Goal: Task Accomplishment & Management: Manage account settings

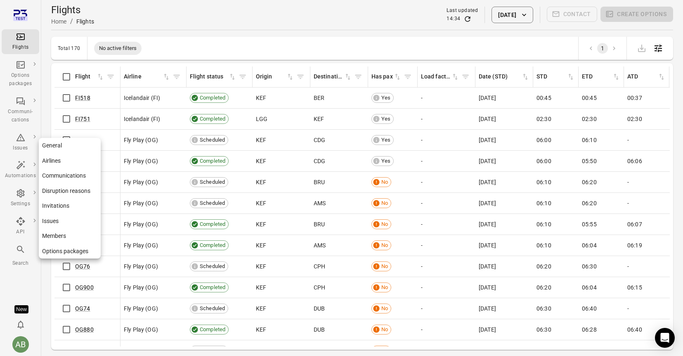
click at [50, 235] on link "Members" at bounding box center [70, 235] width 62 height 15
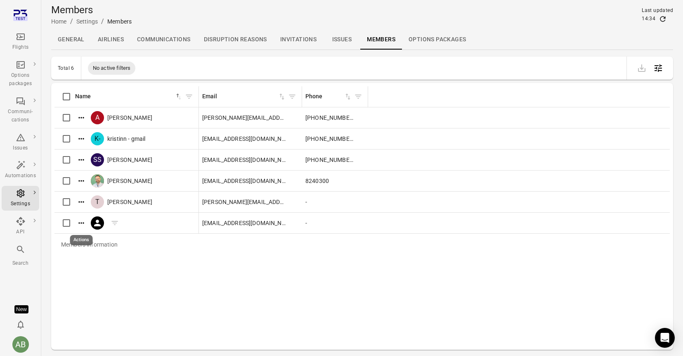
click at [79, 224] on icon "Actions" at bounding box center [81, 223] width 8 height 8
click at [141, 273] on div at bounding box center [341, 178] width 683 height 356
click at [161, 249] on caption "Members information" at bounding box center [361, 243] width 615 height 21
click at [63, 87] on link "Options package templates" at bounding box center [77, 88] width 77 height 15
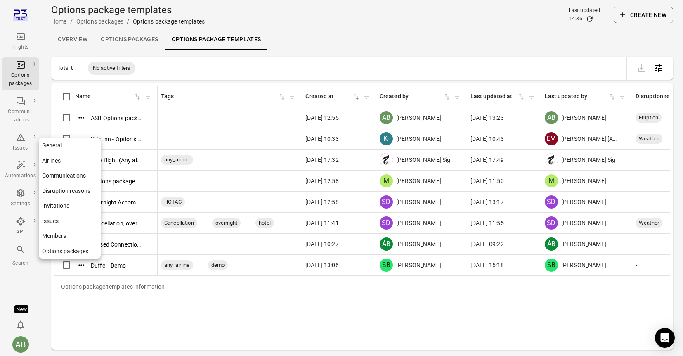
click at [17, 197] on icon "Main navigation" at bounding box center [21, 193] width 10 height 10
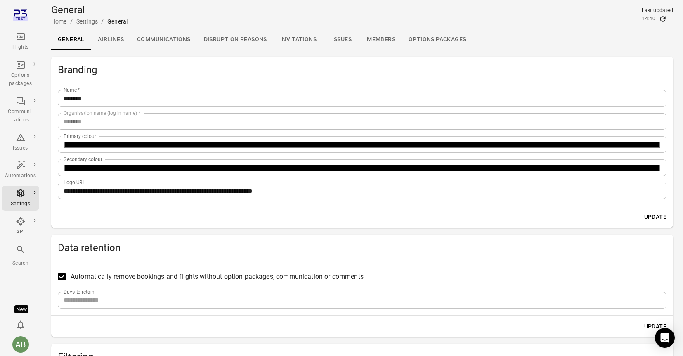
click at [382, 38] on link "Members" at bounding box center [381, 40] width 42 height 20
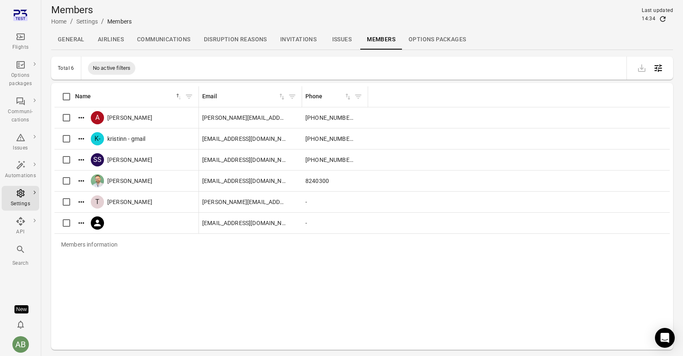
click at [92, 243] on div "Members information" at bounding box center [89, 243] width 70 height 21
click at [298, 40] on link "Invitations" at bounding box center [297, 40] width 49 height 20
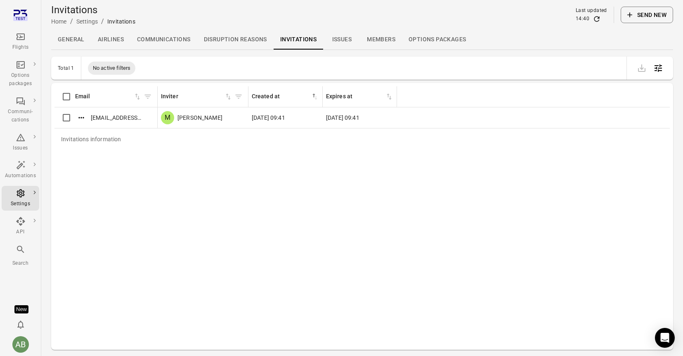
click at [651, 12] on button "Send new" at bounding box center [646, 15] width 52 height 16
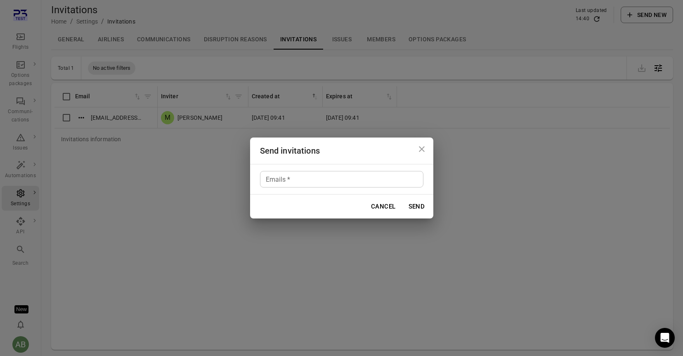
click at [362, 185] on div "Emails   *" at bounding box center [341, 179] width 163 height 16
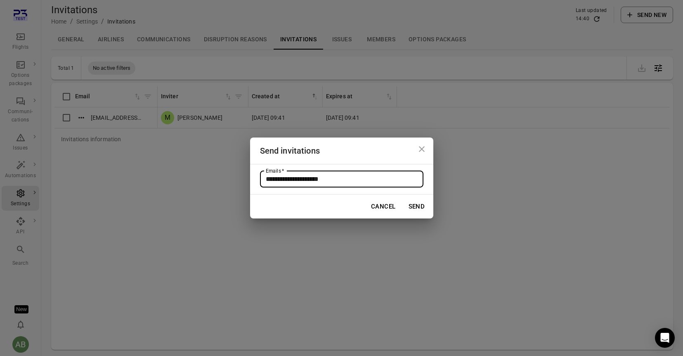
click at [300, 178] on input "**********" at bounding box center [340, 179] width 157 height 12
click at [301, 178] on input "**********" at bounding box center [340, 179] width 157 height 12
type input "**********"
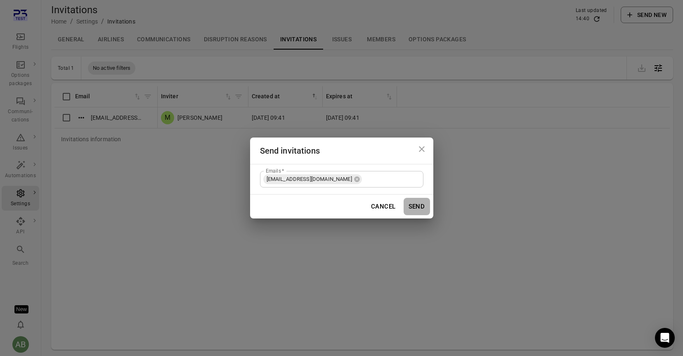
click at [416, 207] on button "Send" at bounding box center [416, 206] width 26 height 17
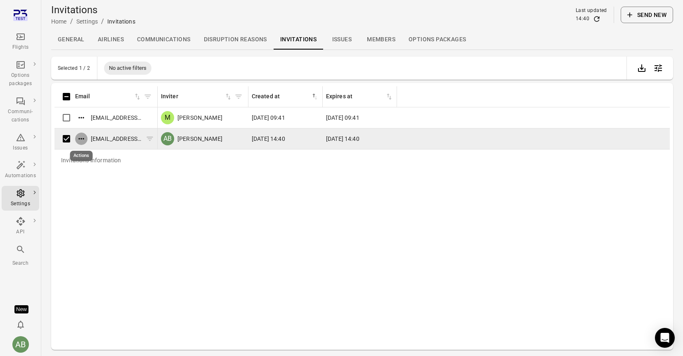
click at [82, 138] on icon "Actions" at bounding box center [81, 138] width 8 height 8
click at [113, 137] on div at bounding box center [341, 178] width 683 height 356
click at [668, 15] on button "Send new" at bounding box center [646, 15] width 52 height 16
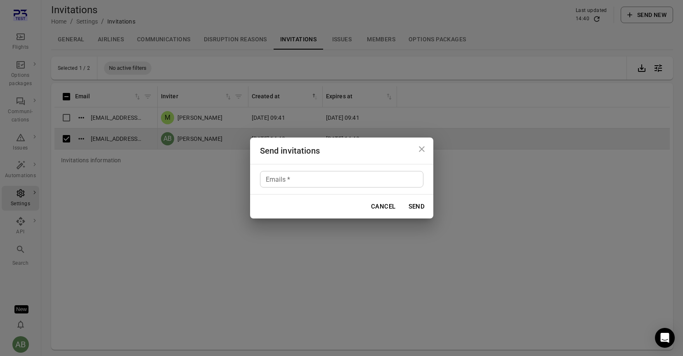
click at [367, 178] on input "Emails   *" at bounding box center [340, 179] width 157 height 12
click at [423, 145] on icon "Close dialog" at bounding box center [422, 149] width 10 height 10
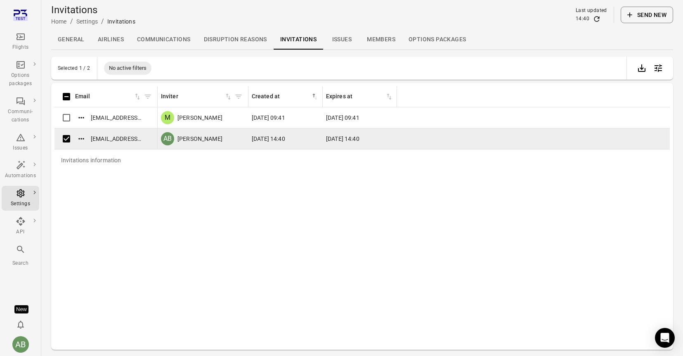
click at [381, 35] on link "Members" at bounding box center [381, 40] width 42 height 20
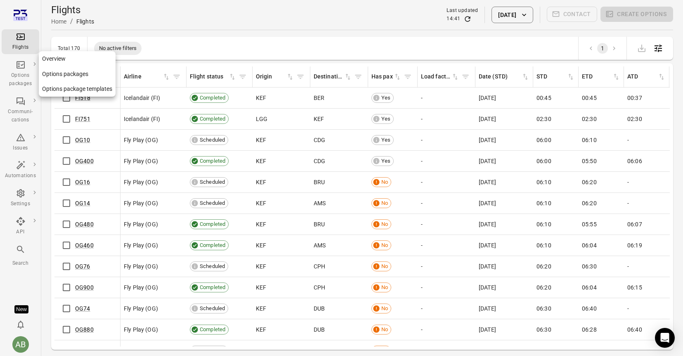
click at [21, 68] on icon "Main navigation" at bounding box center [20, 64] width 8 height 7
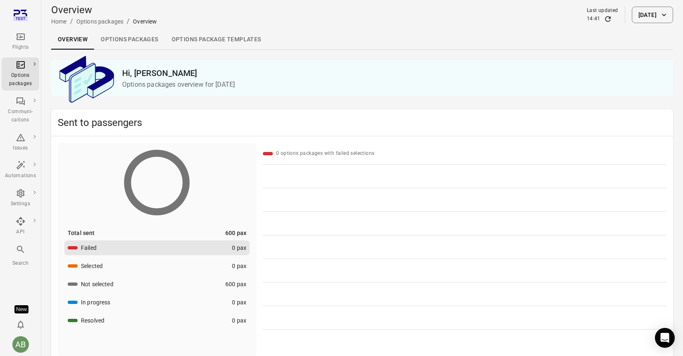
click at [141, 41] on link "Options packages" at bounding box center [129, 40] width 71 height 20
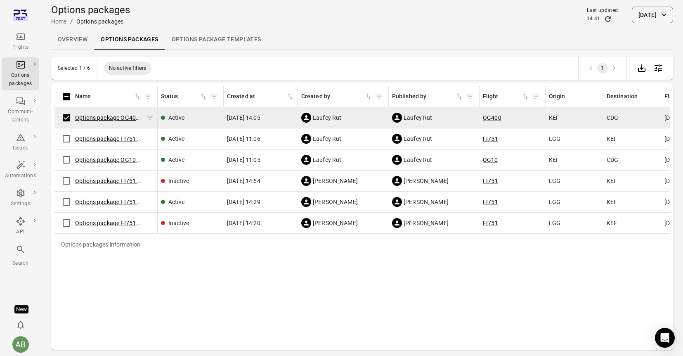
click at [118, 116] on link "Options package OG400 (26 Aug)" at bounding box center [118, 117] width 87 height 7
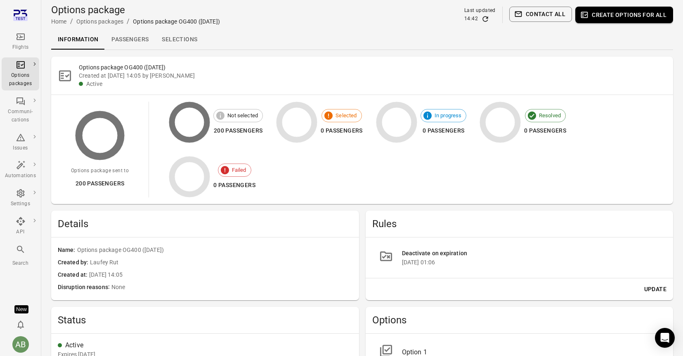
click at [129, 39] on link "Passengers" at bounding box center [130, 40] width 50 height 20
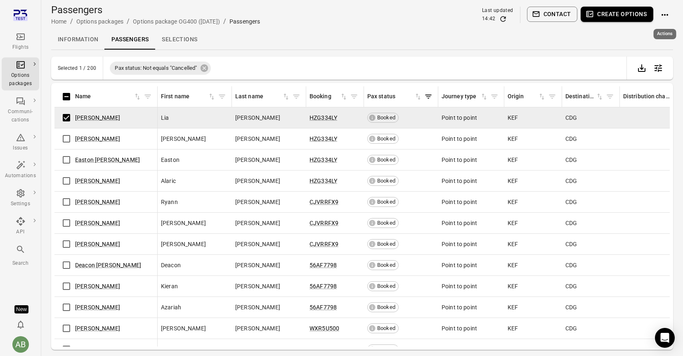
click at [664, 14] on icon "Actions" at bounding box center [664, 15] width 7 height 2
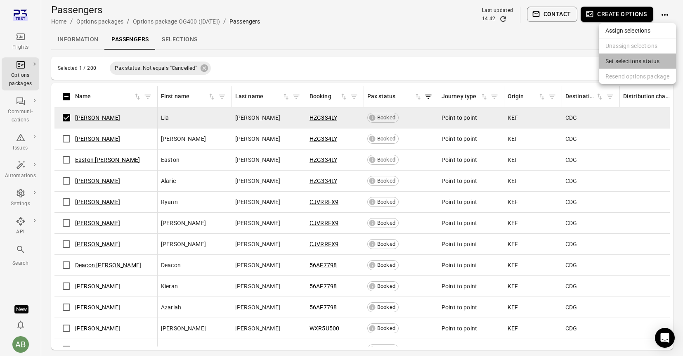
click at [624, 62] on span "Set selections status" at bounding box center [637, 61] width 64 height 8
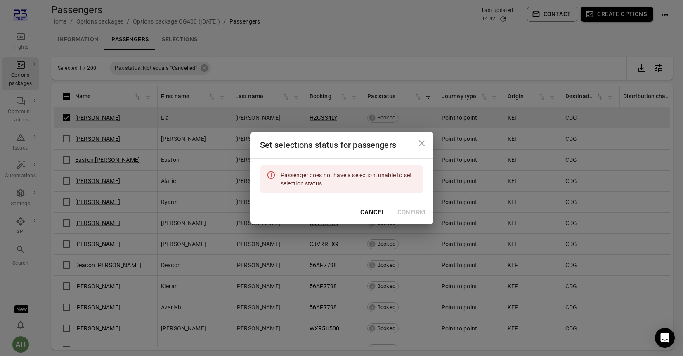
click at [423, 142] on icon "Close dialog" at bounding box center [422, 143] width 10 height 10
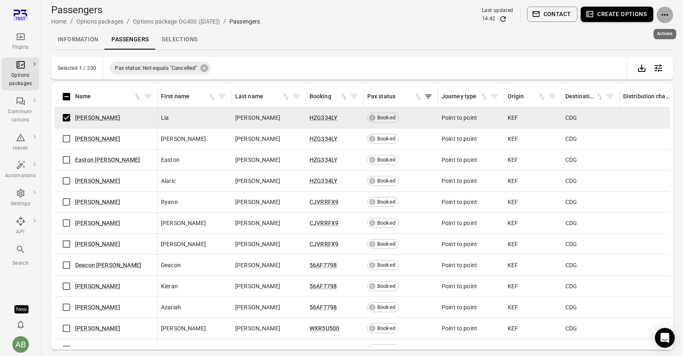
click at [666, 13] on icon "Actions" at bounding box center [664, 15] width 10 height 10
click at [620, 32] on span "Assign selections" at bounding box center [637, 30] width 64 height 8
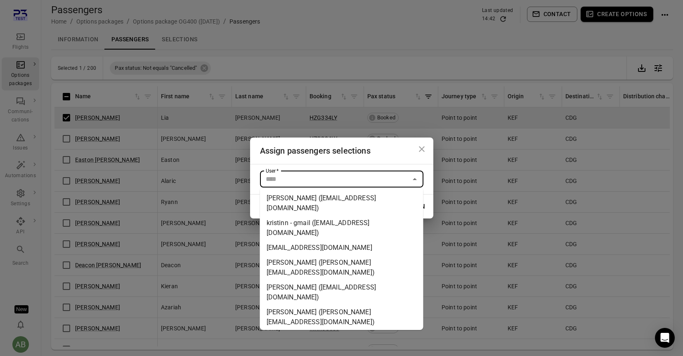
click at [386, 180] on input "User   *" at bounding box center [334, 179] width 145 height 12
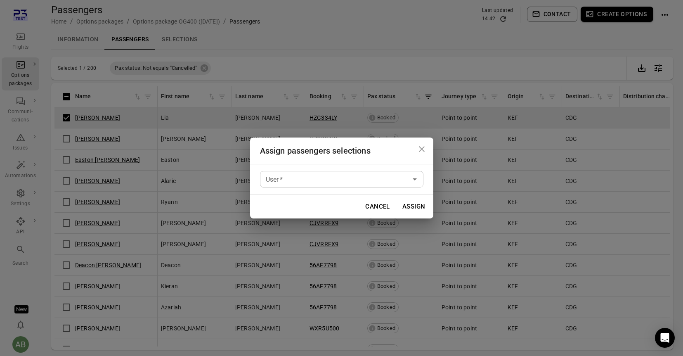
click at [432, 28] on div "Assign passengers selections User   * User   * Cancel Assign" at bounding box center [341, 178] width 683 height 356
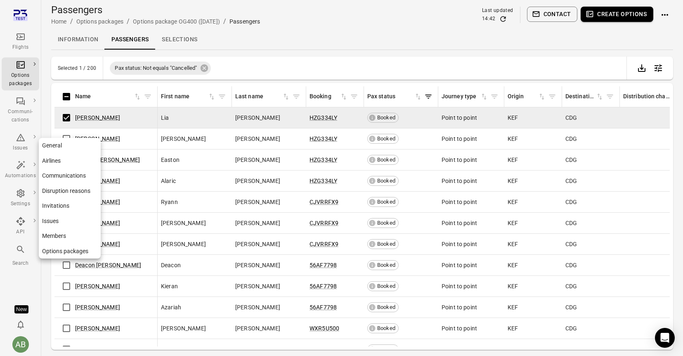
click at [52, 145] on link "General" at bounding box center [70, 145] width 62 height 15
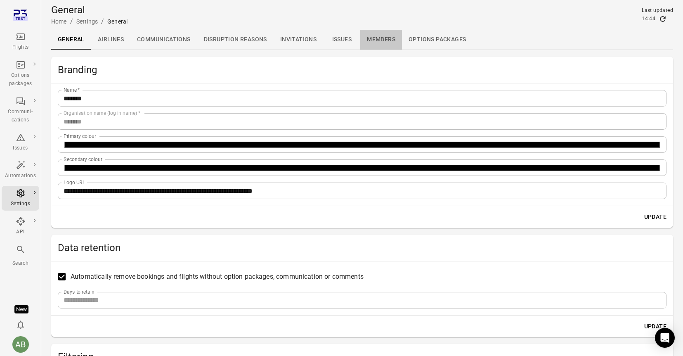
click at [379, 40] on link "Members" at bounding box center [381, 40] width 42 height 20
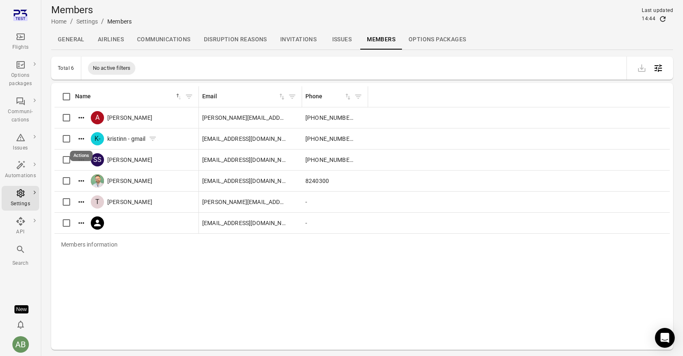
click at [85, 137] on icon "Actions" at bounding box center [81, 138] width 8 height 8
click at [80, 153] on span "Edit roles" at bounding box center [81, 152] width 24 height 8
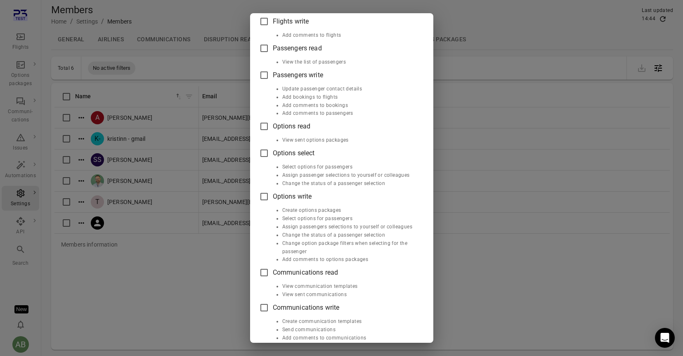
scroll to position [77, 0]
click at [554, 29] on div "Edit roles kristinn - gmail Roles Flights read View flights Flights write Add c…" at bounding box center [341, 178] width 683 height 356
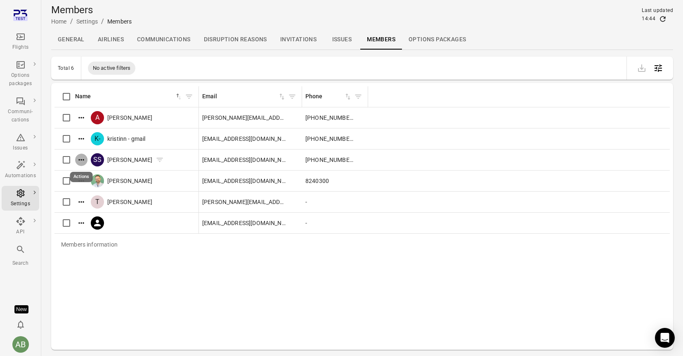
click at [82, 159] on icon "Actions" at bounding box center [81, 159] width 8 height 8
click at [80, 175] on span "Edit roles" at bounding box center [81, 173] width 24 height 8
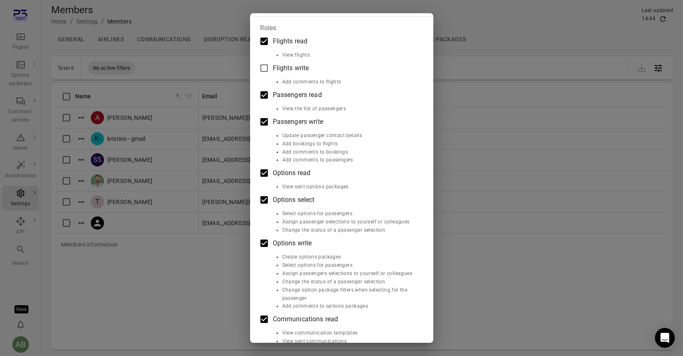
scroll to position [0, 0]
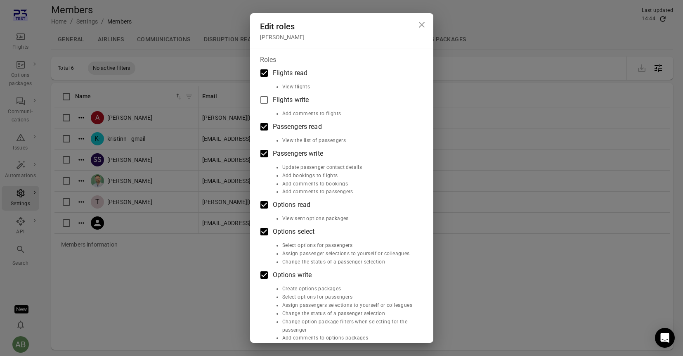
click at [421, 23] on icon "Close dialog" at bounding box center [422, 25] width 10 height 10
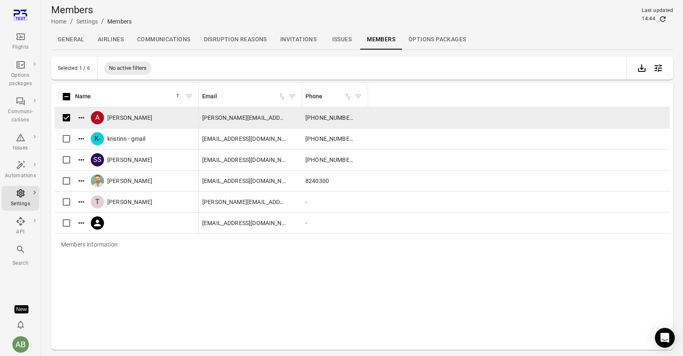
click at [20, 42] on div "Flights" at bounding box center [20, 42] width 31 height 20
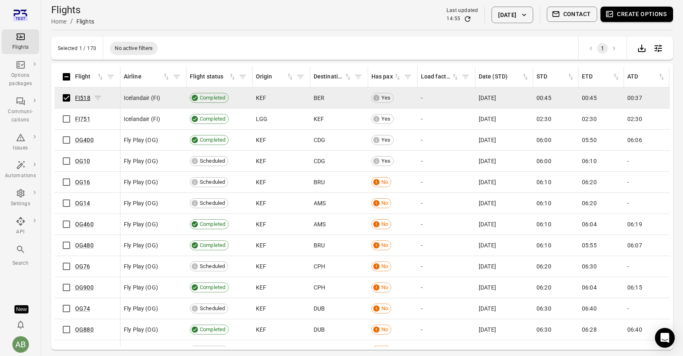
click at [85, 99] on link "FI518" at bounding box center [82, 97] width 15 height 7
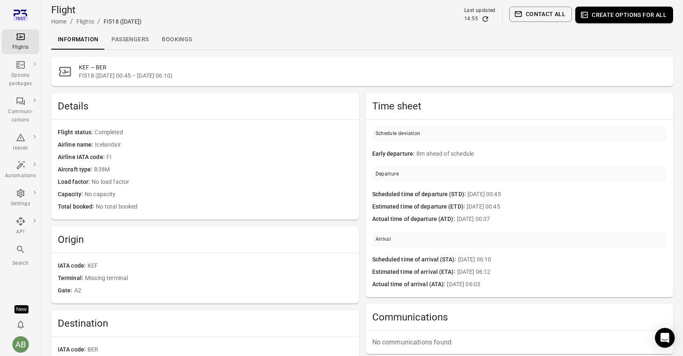
click at [178, 37] on link "Bookings" at bounding box center [176, 40] width 43 height 20
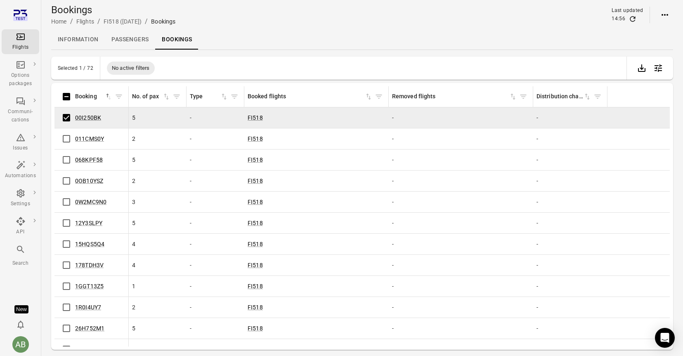
click at [235, 38] on div "Information Passengers Bookings" at bounding box center [362, 40] width 622 height 20
click at [414, 27] on div "Bookings Home / Flights / FI518 (26 Aug) / Bookings Last updated 14:56" at bounding box center [362, 15] width 622 height 30
click at [16, 41] on icon "Main navigation" at bounding box center [21, 37] width 10 height 10
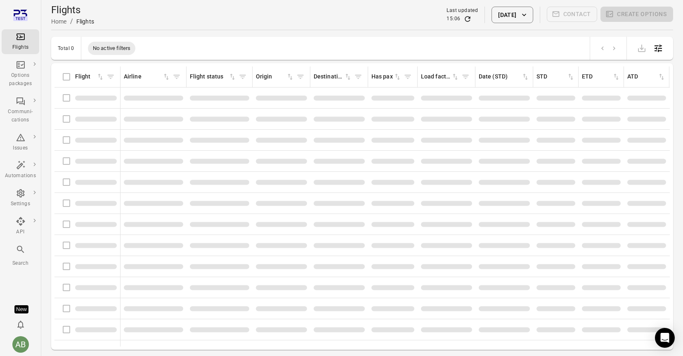
click at [87, 100] on span "Flights information" at bounding box center [96, 97] width 42 height 5
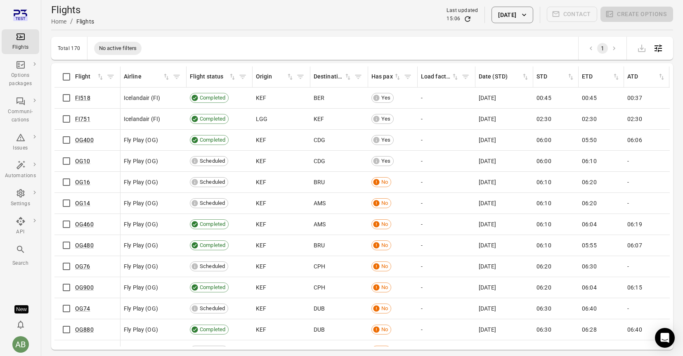
click at [169, 34] on main "Flights Home / Flights Last updated 15:06 26 Aug 2025 Contact Create options To…" at bounding box center [361, 191] width 641 height 382
click at [80, 99] on link "FI518" at bounding box center [82, 97] width 15 height 7
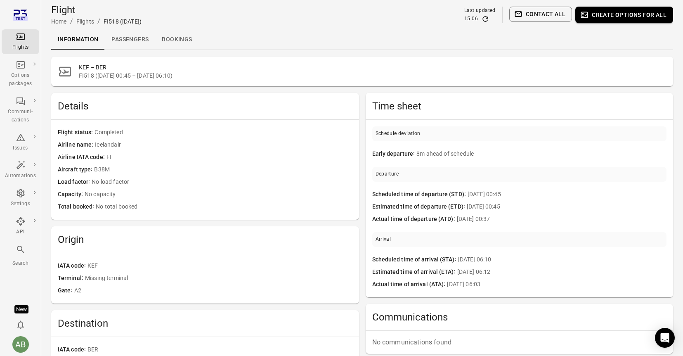
click at [133, 40] on link "Passengers" at bounding box center [130, 40] width 50 height 20
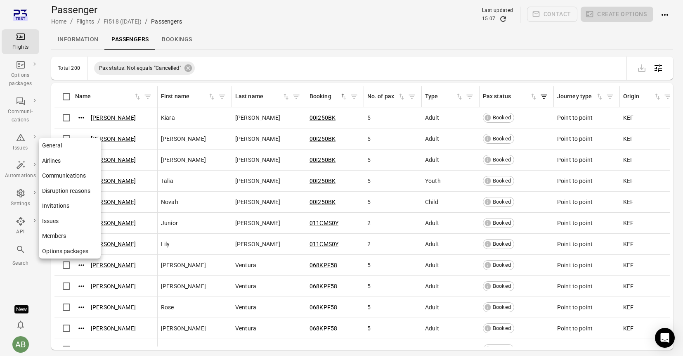
click at [62, 236] on link "Members" at bounding box center [70, 235] width 62 height 15
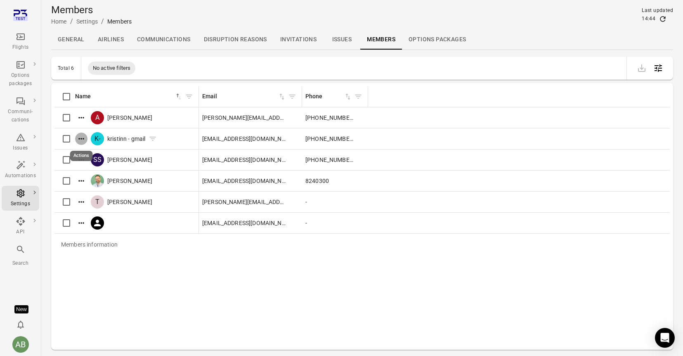
click at [80, 141] on icon "Actions" at bounding box center [81, 138] width 8 height 8
click at [82, 155] on span "Edit roles" at bounding box center [81, 152] width 24 height 8
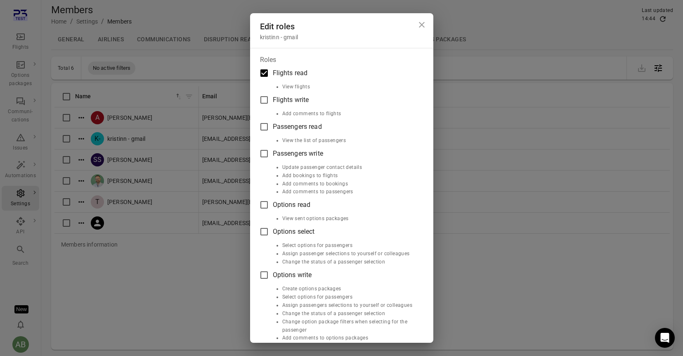
click at [421, 25] on icon "Close dialog" at bounding box center [422, 25] width 6 height 6
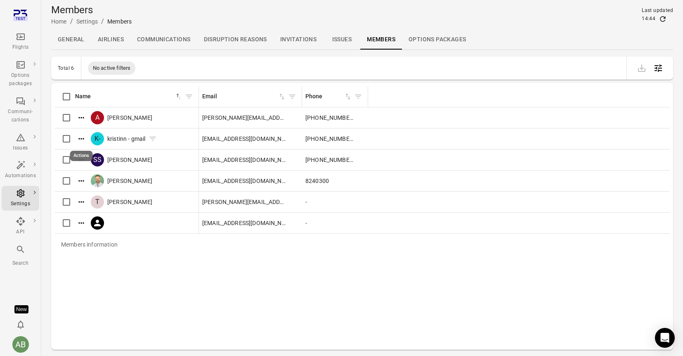
click at [82, 139] on icon "Actions" at bounding box center [81, 138] width 8 height 8
click at [81, 152] on span "Edit roles" at bounding box center [81, 152] width 24 height 8
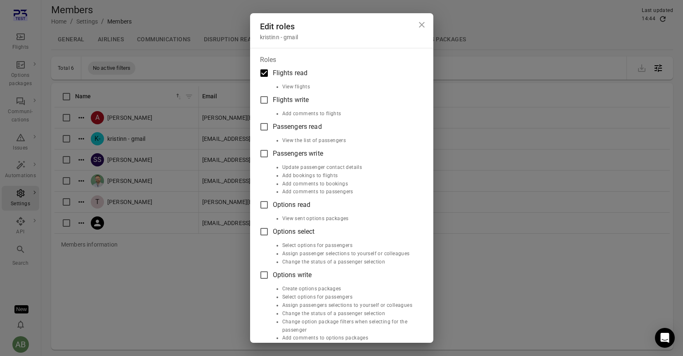
click at [422, 25] on icon "Close dialog" at bounding box center [422, 25] width 10 height 10
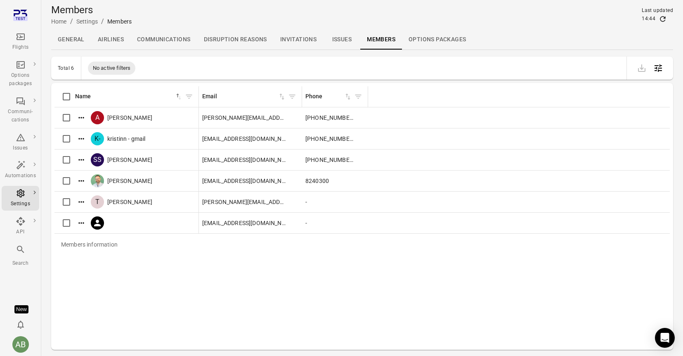
click at [19, 45] on div "Flights" at bounding box center [20, 47] width 31 height 8
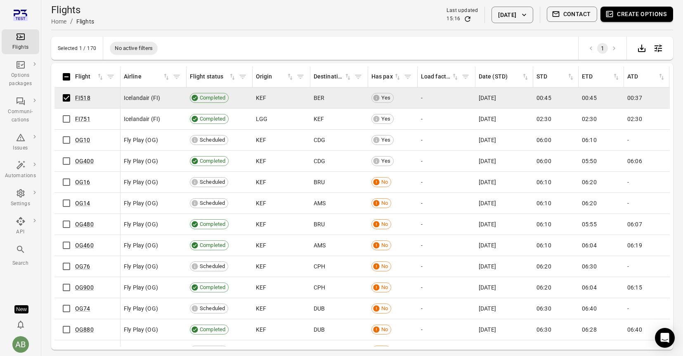
click at [251, 21] on div "Flights Home / Flights Last updated 15:16 26 Aug 2025 Contact Create options" at bounding box center [362, 14] width 622 height 23
click at [19, 72] on div "Options packages" at bounding box center [20, 79] width 31 height 16
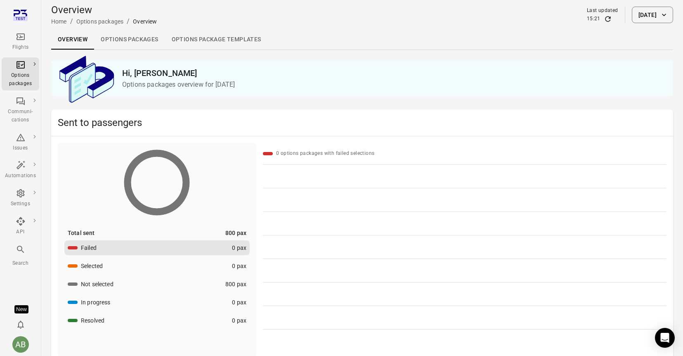
click at [132, 40] on link "Options packages" at bounding box center [129, 40] width 71 height 20
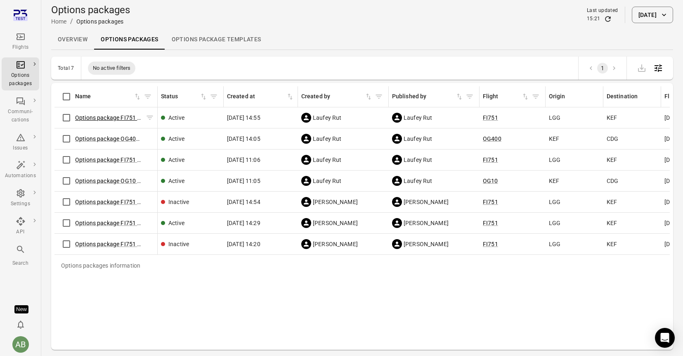
click at [110, 114] on link "Options package FI751 (26 Aug)" at bounding box center [117, 117] width 84 height 7
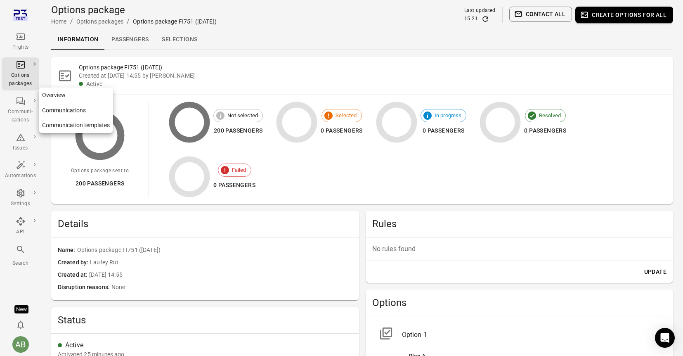
click at [23, 103] on icon "Main navigation" at bounding box center [20, 101] width 8 height 8
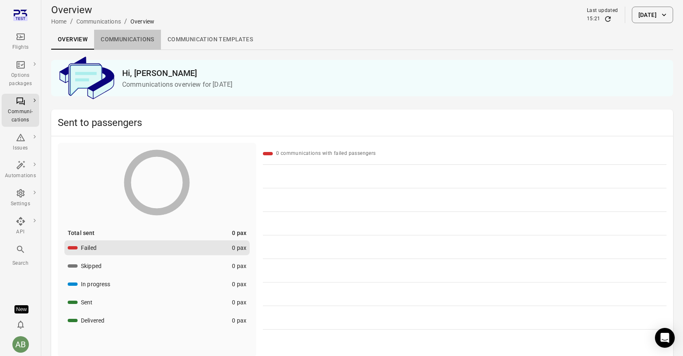
click at [118, 38] on link "Communications" at bounding box center [127, 40] width 67 height 20
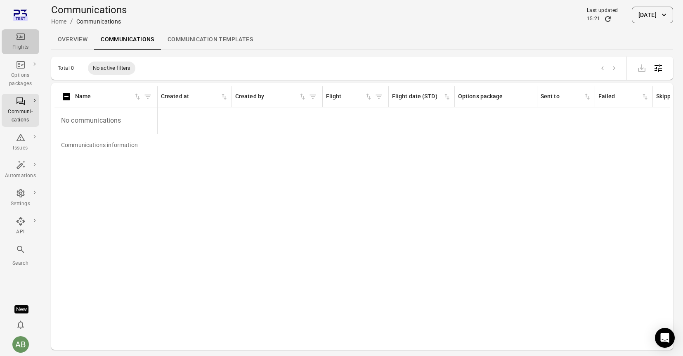
click at [18, 32] on icon "Main navigation" at bounding box center [21, 37] width 10 height 10
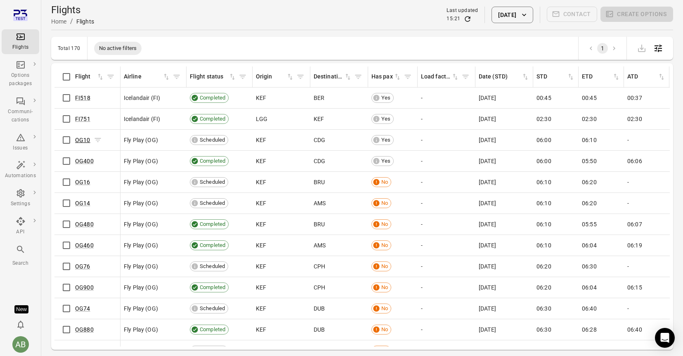
click at [78, 139] on link "OG10" at bounding box center [82, 140] width 15 height 7
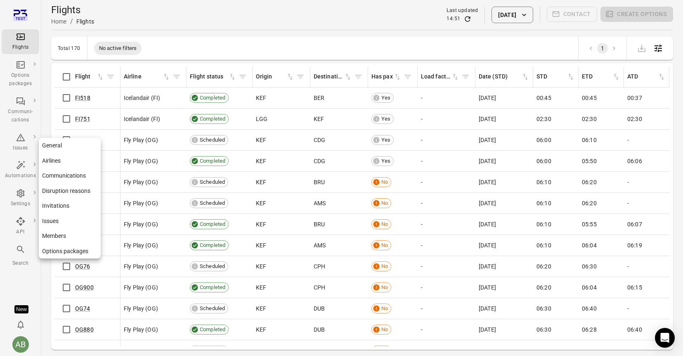
click at [57, 234] on link "Members" at bounding box center [70, 235] width 62 height 15
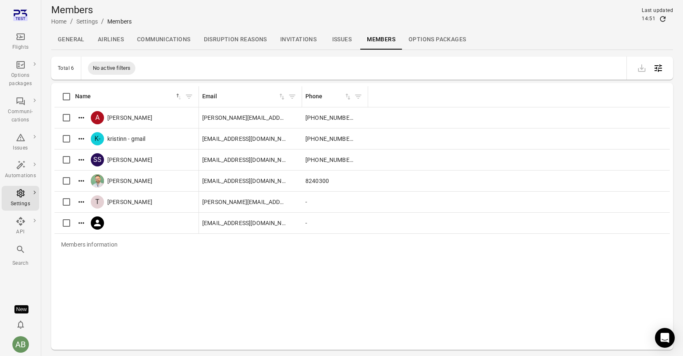
click at [103, 246] on div "Members information" at bounding box center [89, 243] width 70 height 21
click at [24, 341] on div "AB" at bounding box center [20, 344] width 16 height 16
click at [47, 325] on link "Personal settings" at bounding box center [63, 326] width 62 height 15
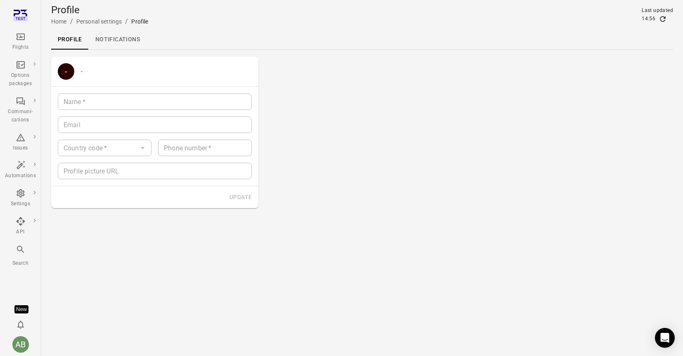
type input "**********"
type input "*********"
type input "*******"
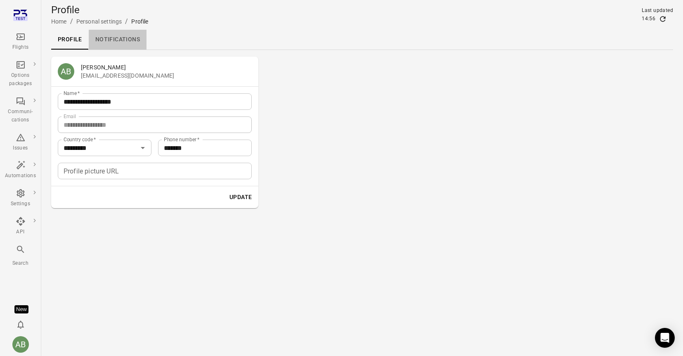
click at [118, 42] on link "Notifications" at bounding box center [118, 40] width 58 height 20
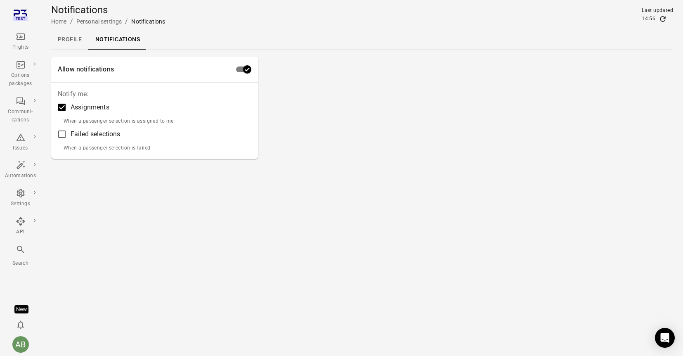
click at [20, 252] on icon "Main navigation" at bounding box center [21, 249] width 10 height 10
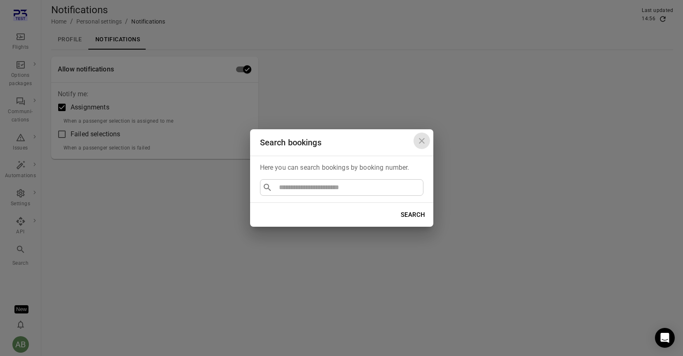
click at [425, 138] on icon "Close dialog" at bounding box center [422, 141] width 10 height 10
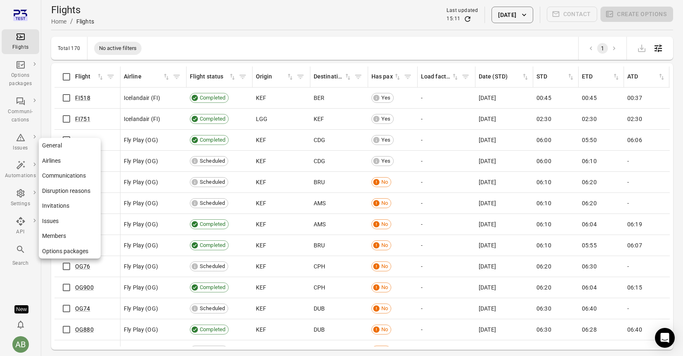
click at [65, 233] on link "Members" at bounding box center [70, 235] width 62 height 15
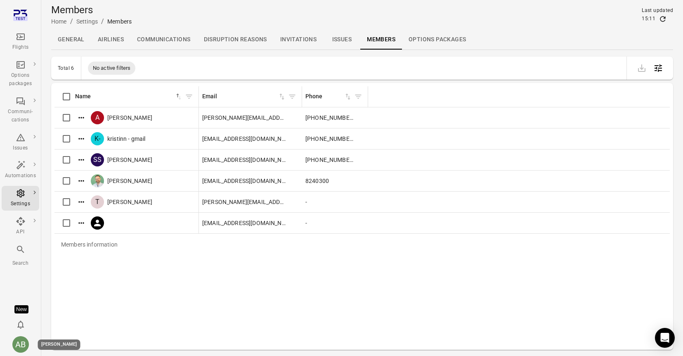
click at [21, 346] on div "AB" at bounding box center [20, 344] width 16 height 16
click at [53, 343] on button "Log out" at bounding box center [63, 341] width 62 height 15
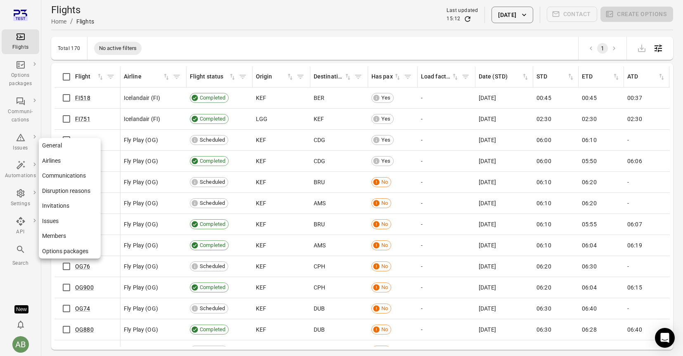
click at [67, 233] on link "Members" at bounding box center [70, 235] width 62 height 15
